Goal: Transaction & Acquisition: Purchase product/service

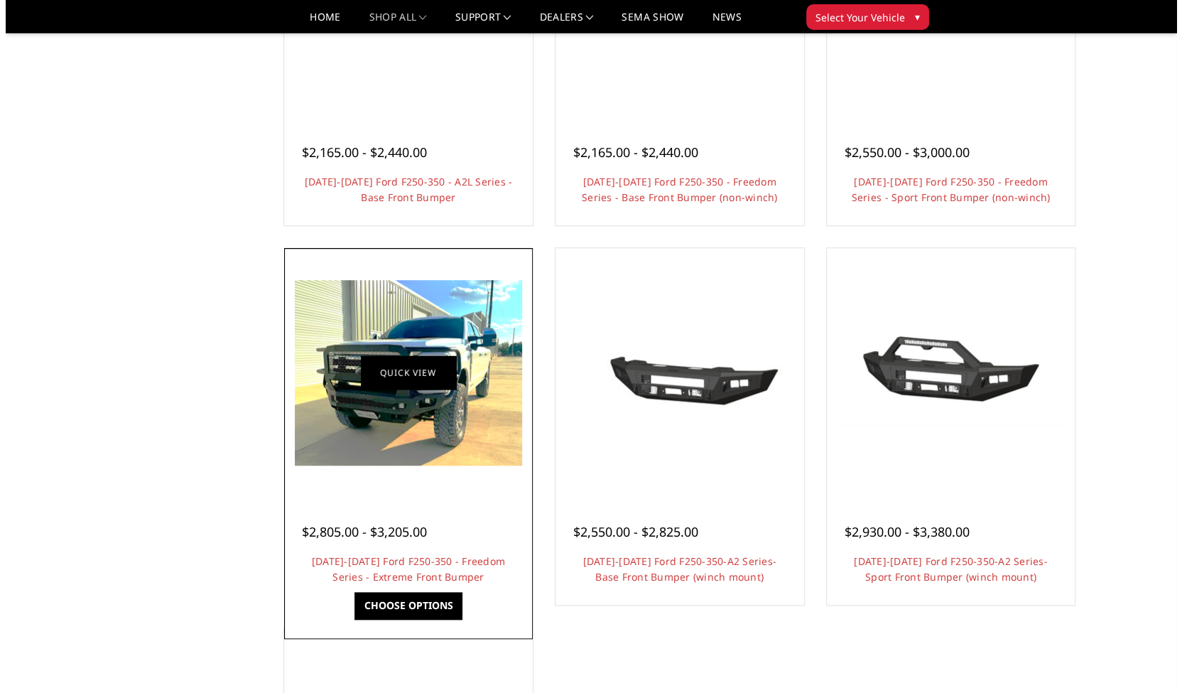
scroll to position [693, 0]
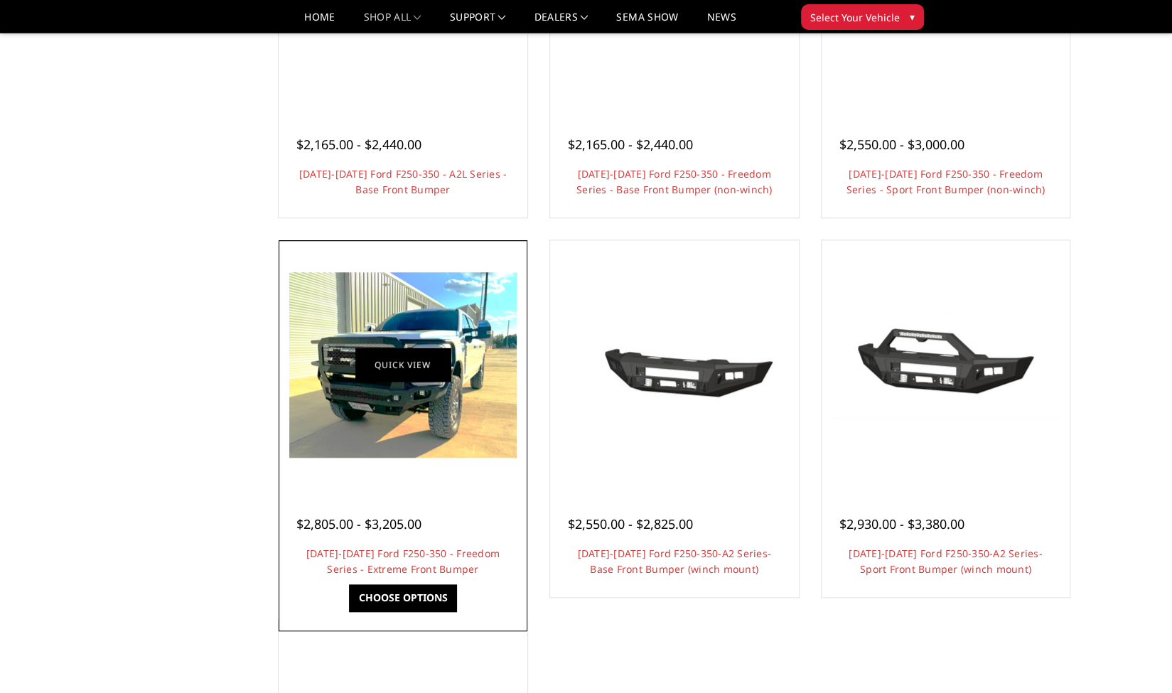
click at [404, 352] on link "Quick view" at bounding box center [402, 364] width 95 height 33
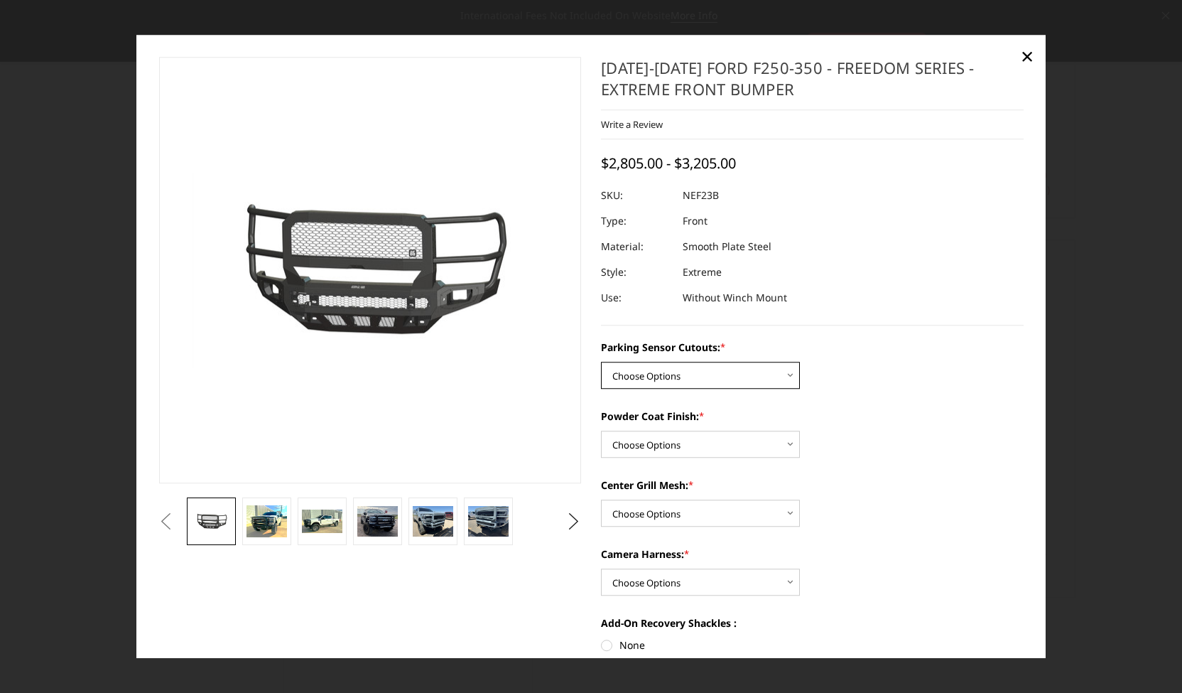
click at [770, 377] on select "Choose Options No - Without Parking Sensor Cutouts Yes - With Parking Sensor Cu…" at bounding box center [700, 375] width 199 height 27
select select "2583"
click at [601, 362] on select "Choose Options No - Without Parking Sensor Cutouts Yes - With Parking Sensor Cu…" at bounding box center [700, 375] width 199 height 27
click at [775, 441] on select "Choose Options Bare Metal Textured Black Powder Coat" at bounding box center [700, 444] width 199 height 27
select select "2585"
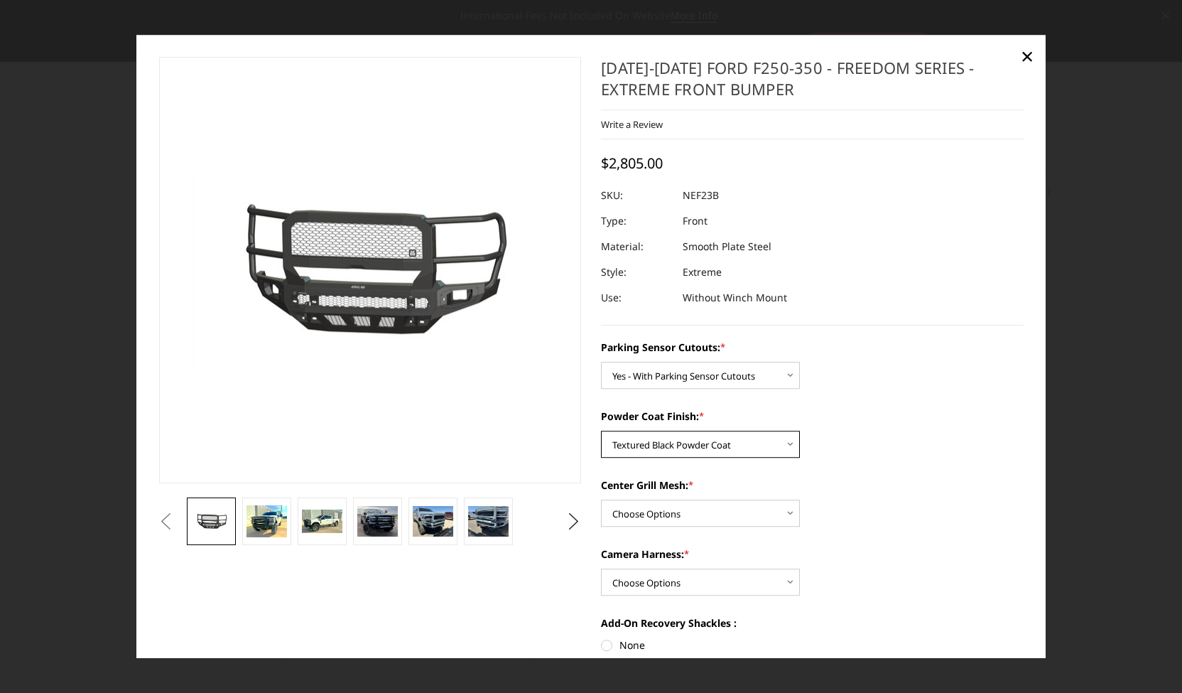
click at [601, 431] on select "Choose Options Bare Metal Textured Black Powder Coat" at bounding box center [700, 444] width 199 height 27
click at [777, 509] on select "Choose Options With Center Grill Mesh Without Center Grill Mesh" at bounding box center [700, 513] width 199 height 27
select select "2586"
click at [601, 500] on select "Choose Options With Center Grill Mesh Without Center Grill Mesh" at bounding box center [700, 513] width 199 height 27
click at [784, 586] on select "Choose Options WITH Camera Harness WITHOUT Camera Harness" at bounding box center [700, 581] width 199 height 27
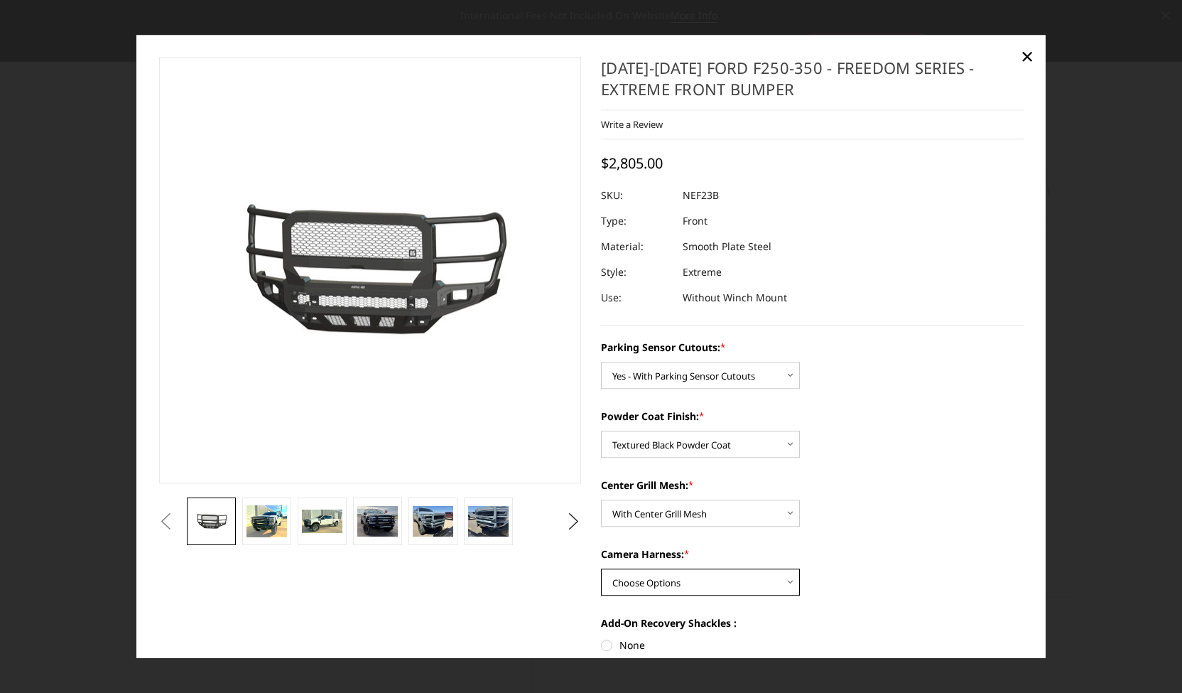
select select "2588"
click at [601, 568] on select "Choose Options WITH Camera Harness WITHOUT Camera Harness" at bounding box center [700, 581] width 199 height 27
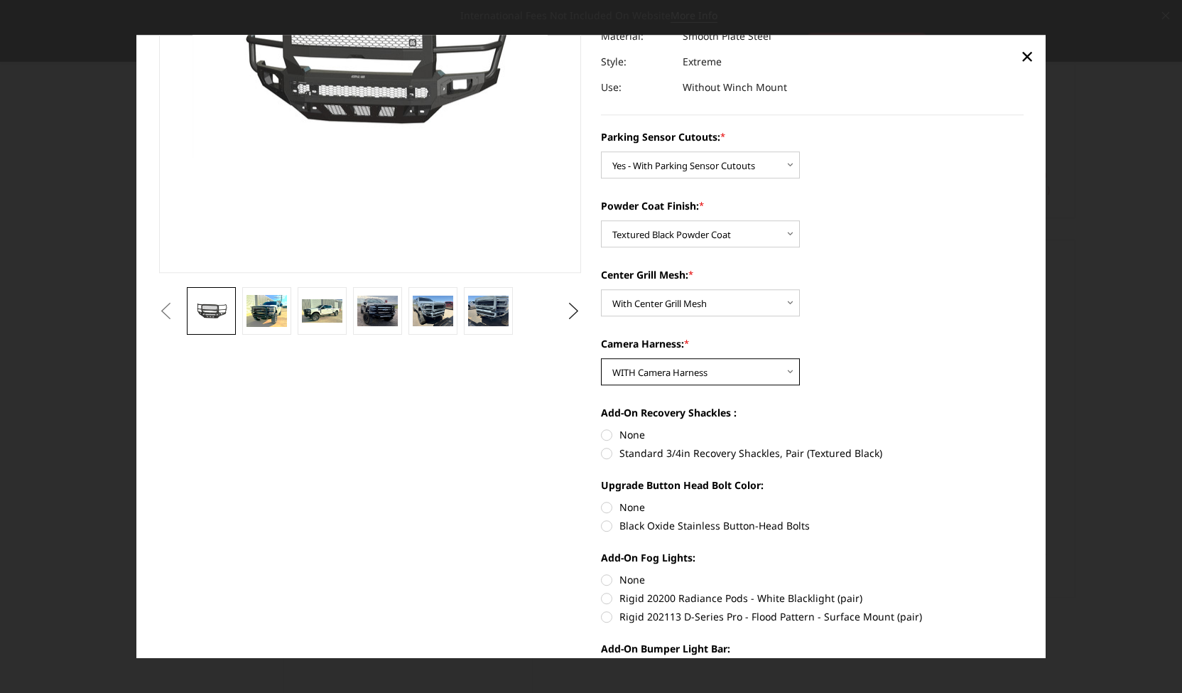
scroll to position [212, 0]
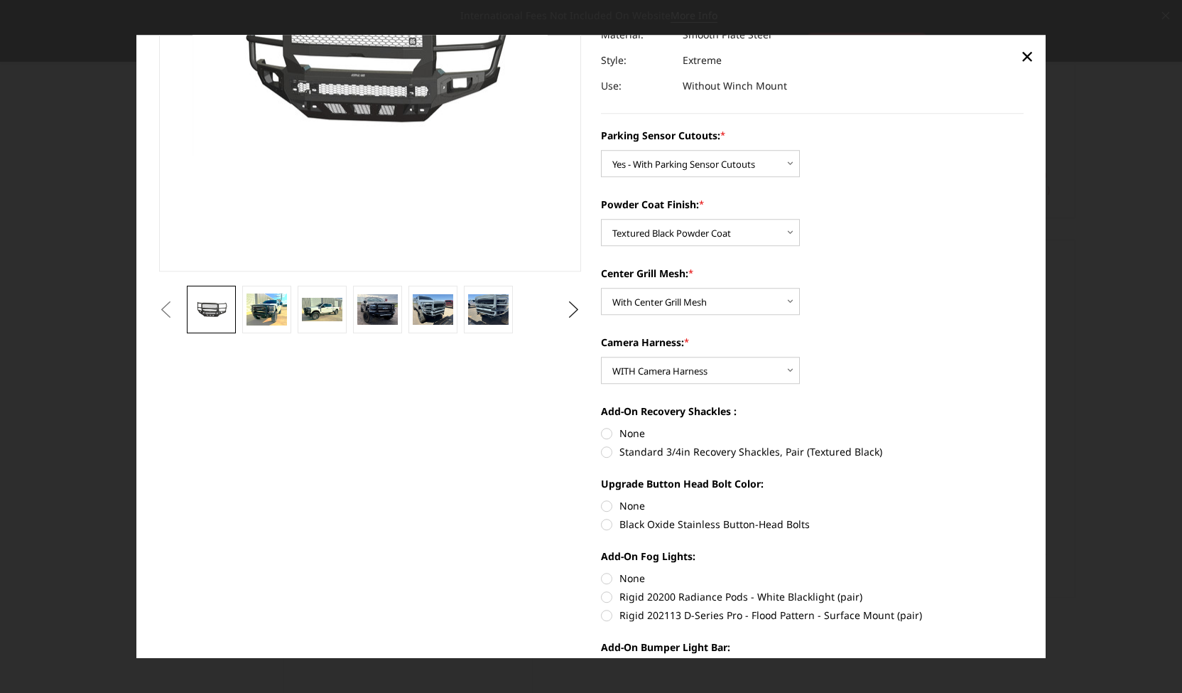
click at [602, 451] on label "Standard 3/4in Recovery Shackles, Pair (Textured Black)" at bounding box center [812, 451] width 423 height 15
click at [1024, 426] on input "Standard 3/4in Recovery Shackles, Pair (Textured Black)" at bounding box center [1024, 426] width 1 height 1
radio input "true"
click at [603, 523] on label "Black Oxide Stainless Button-Head Bolts" at bounding box center [812, 524] width 423 height 15
click at [1024, 499] on input "Black Oxide Stainless Button-Head Bolts" at bounding box center [1024, 498] width 1 height 1
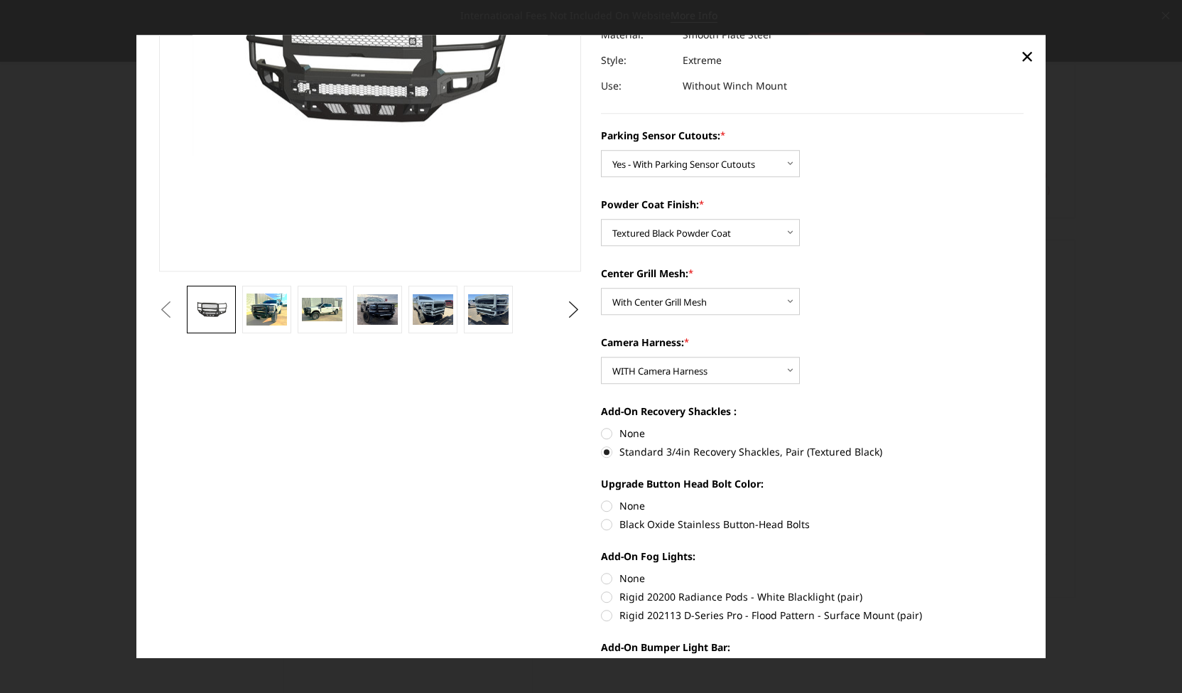
radio input "true"
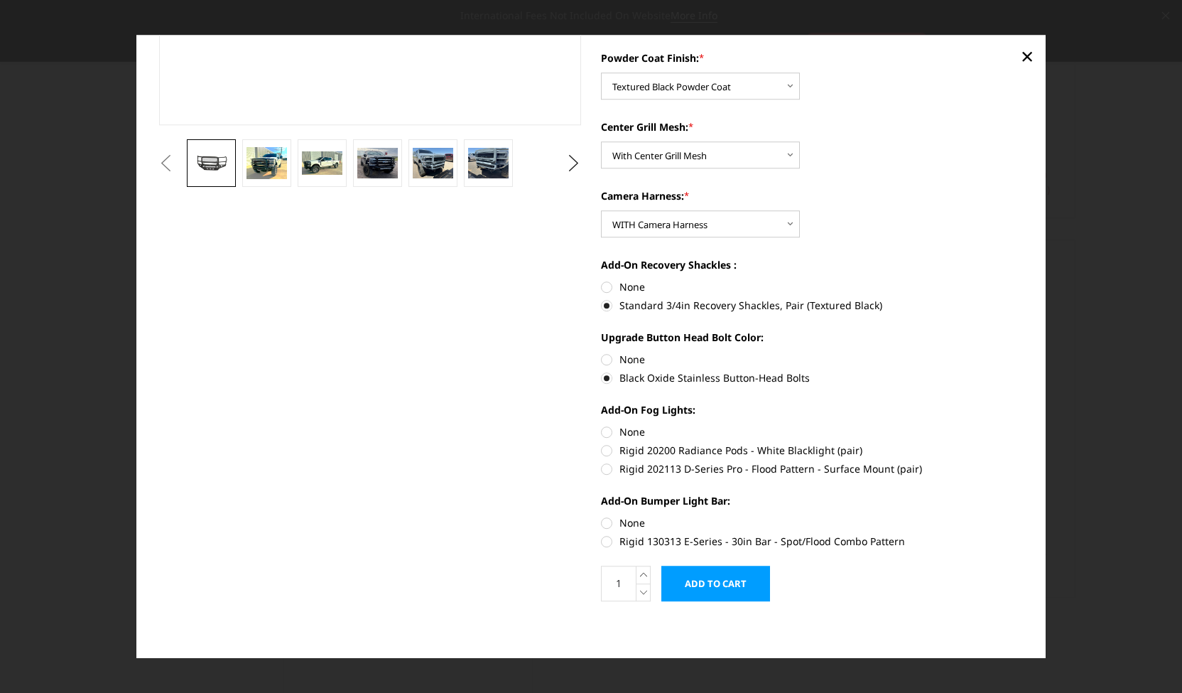
click at [601, 453] on label "Rigid 20200 Radiance Pods - White Blacklight (pair)" at bounding box center [812, 450] width 423 height 15
click at [1024, 425] on input "Rigid 20200 Radiance Pods - White Blacklight (pair)" at bounding box center [1024, 424] width 1 height 1
radio input "true"
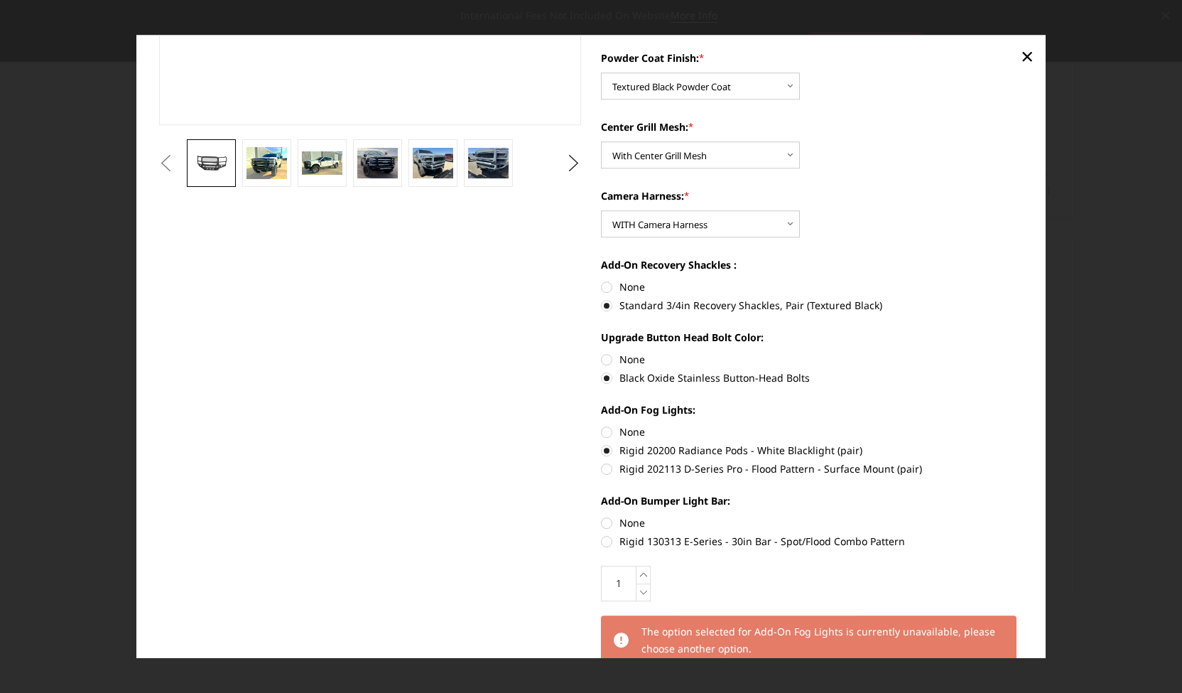
scroll to position [475, 0]
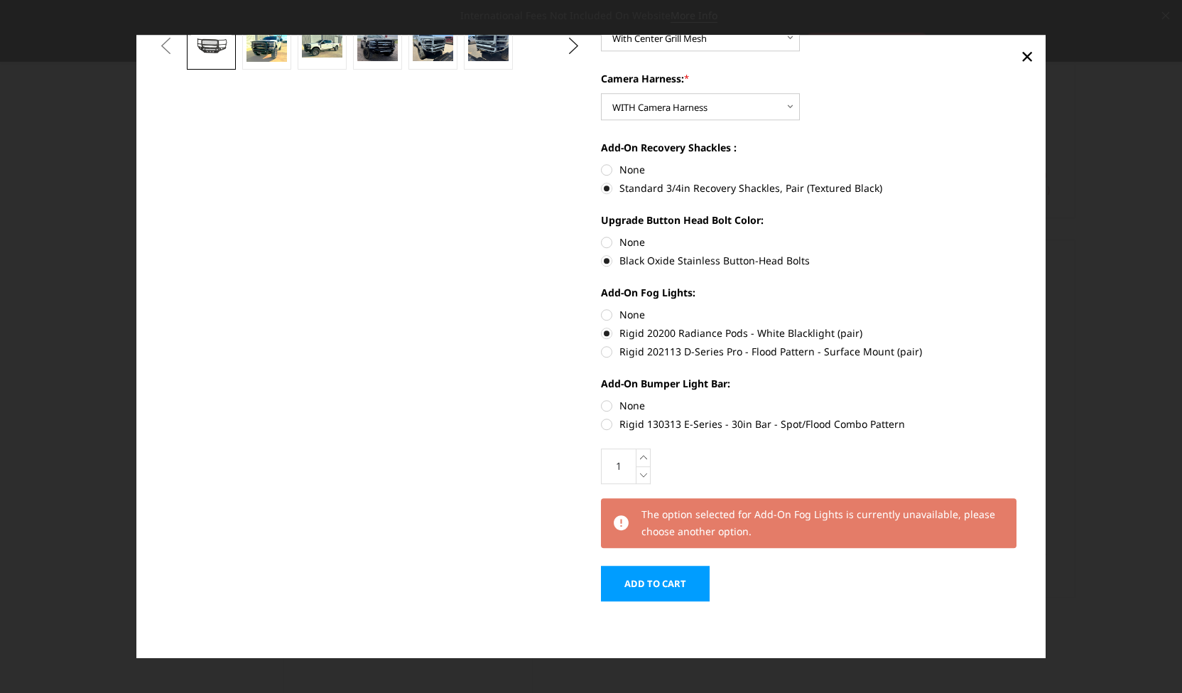
click at [604, 316] on label "None" at bounding box center [812, 314] width 423 height 15
click at [602, 308] on input "None" at bounding box center [601, 307] width 1 height 1
radio input "true"
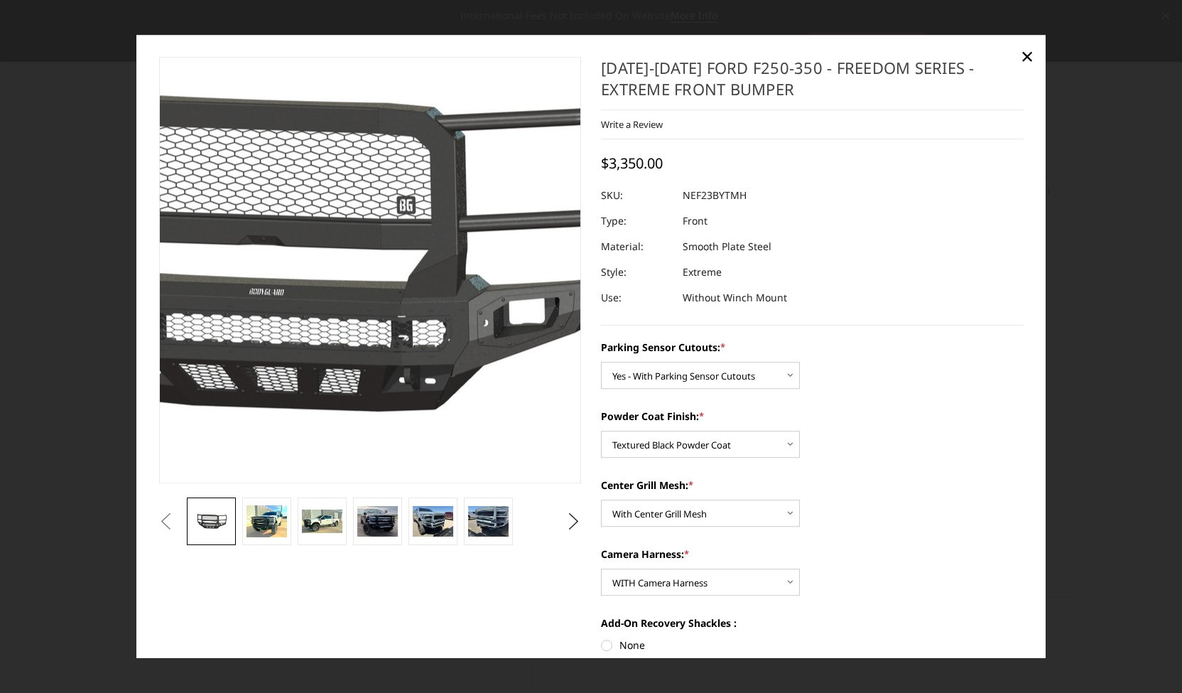
scroll to position [105, 0]
